Goal: Information Seeking & Learning: Learn about a topic

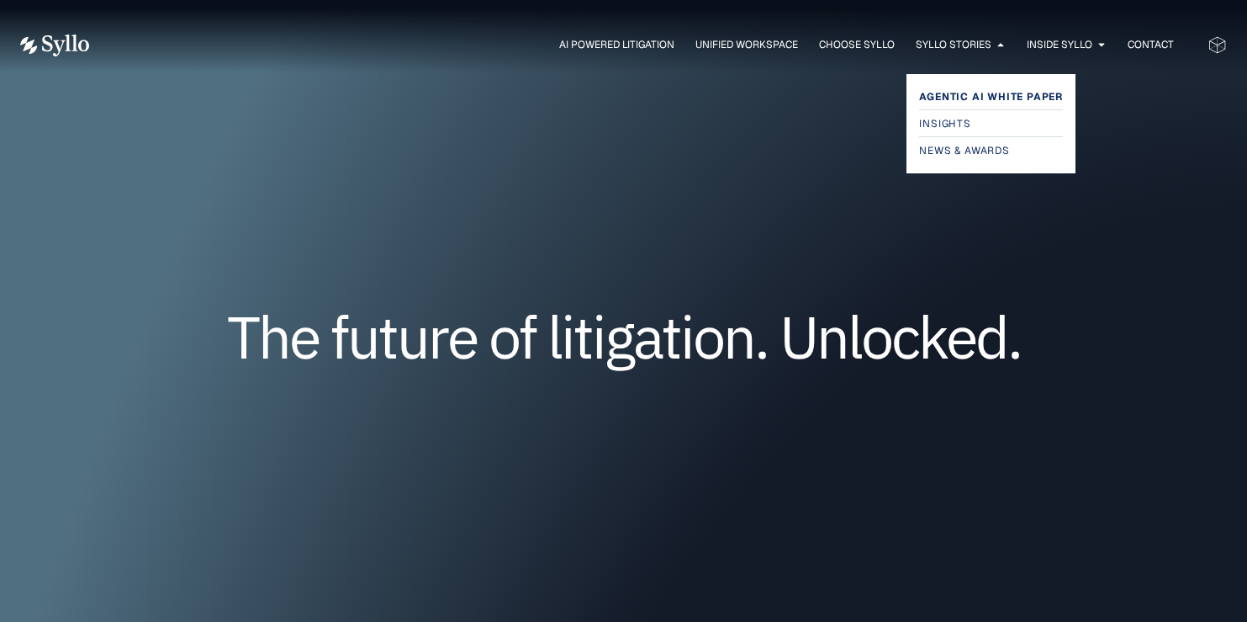
click at [973, 96] on span "Agentic AI White Paper" at bounding box center [991, 97] width 144 height 20
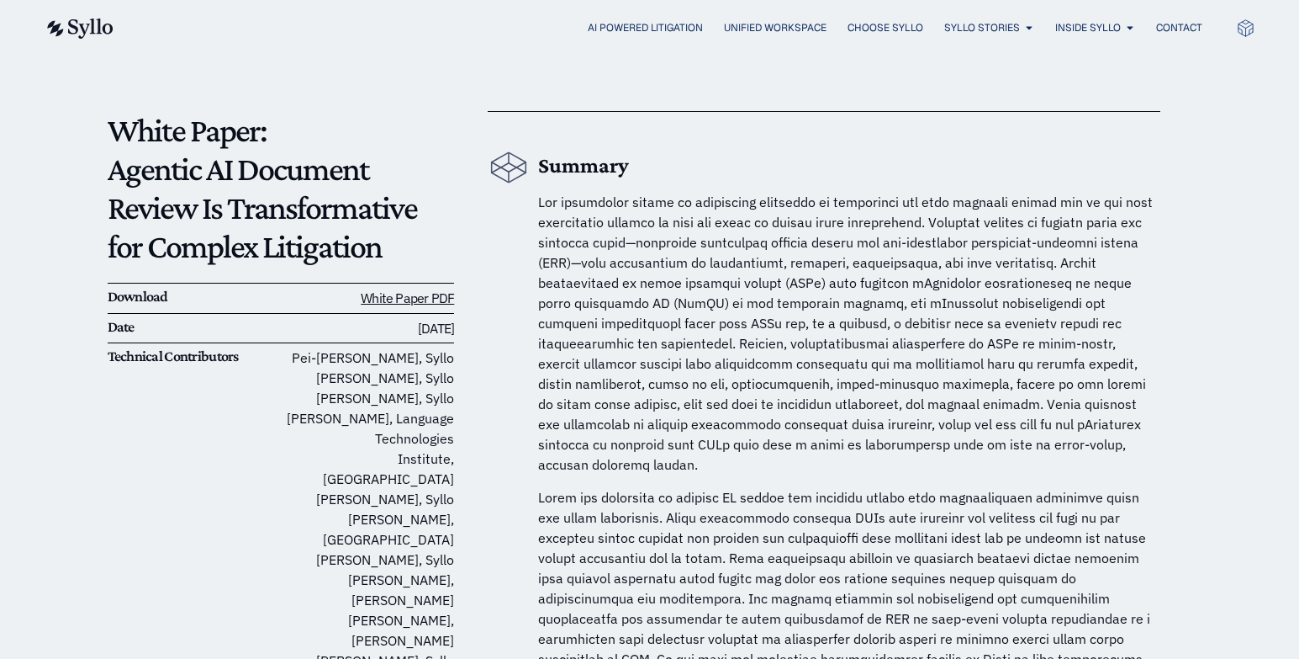
scroll to position [105, 0]
click at [1092, 108] on span "AGENTIC AI DOCUMENT REVIEW" at bounding box center [1142, 107] width 161 height 20
